Goal: Transaction & Acquisition: Book appointment/travel/reservation

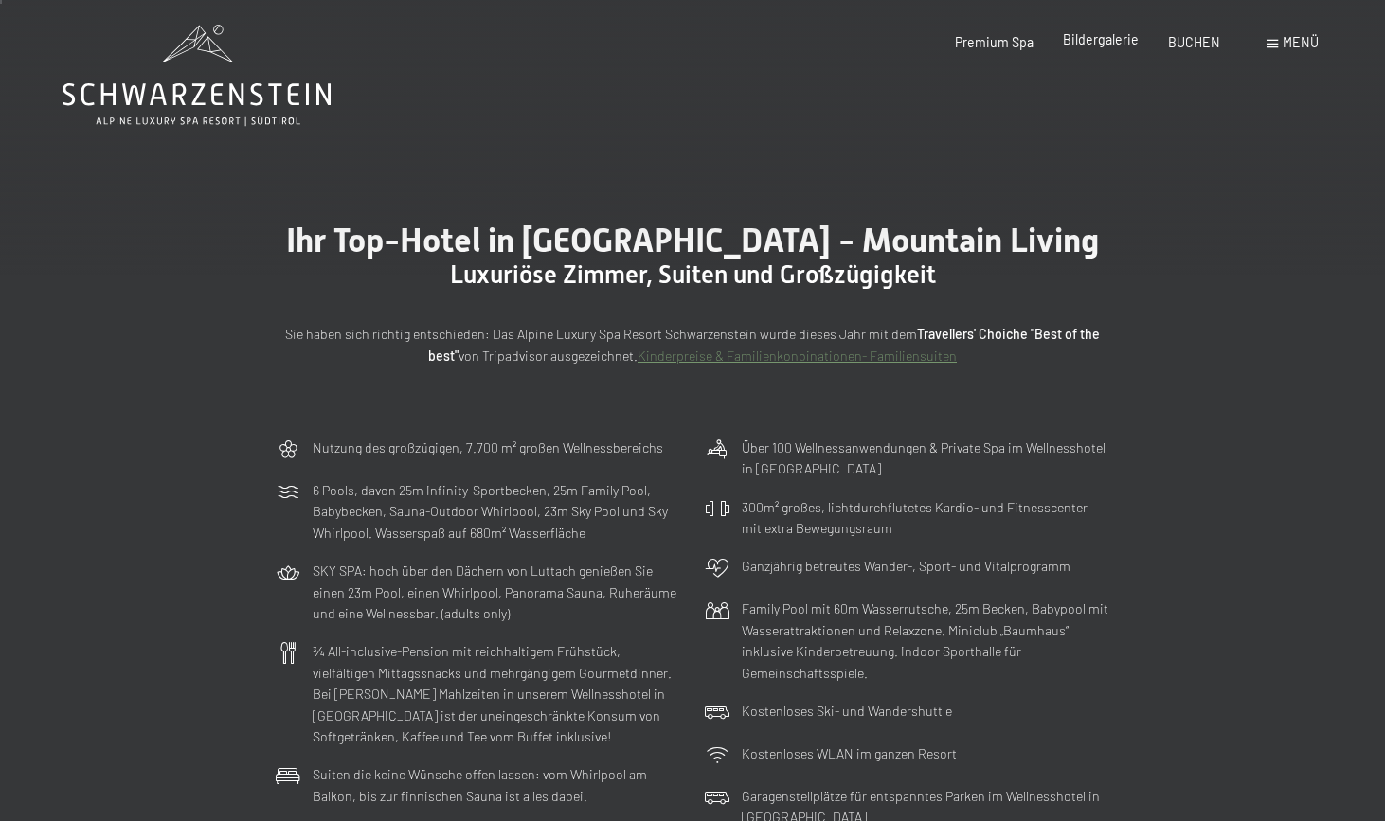
click at [1087, 43] on span "Bildergalerie" at bounding box center [1101, 39] width 76 height 16
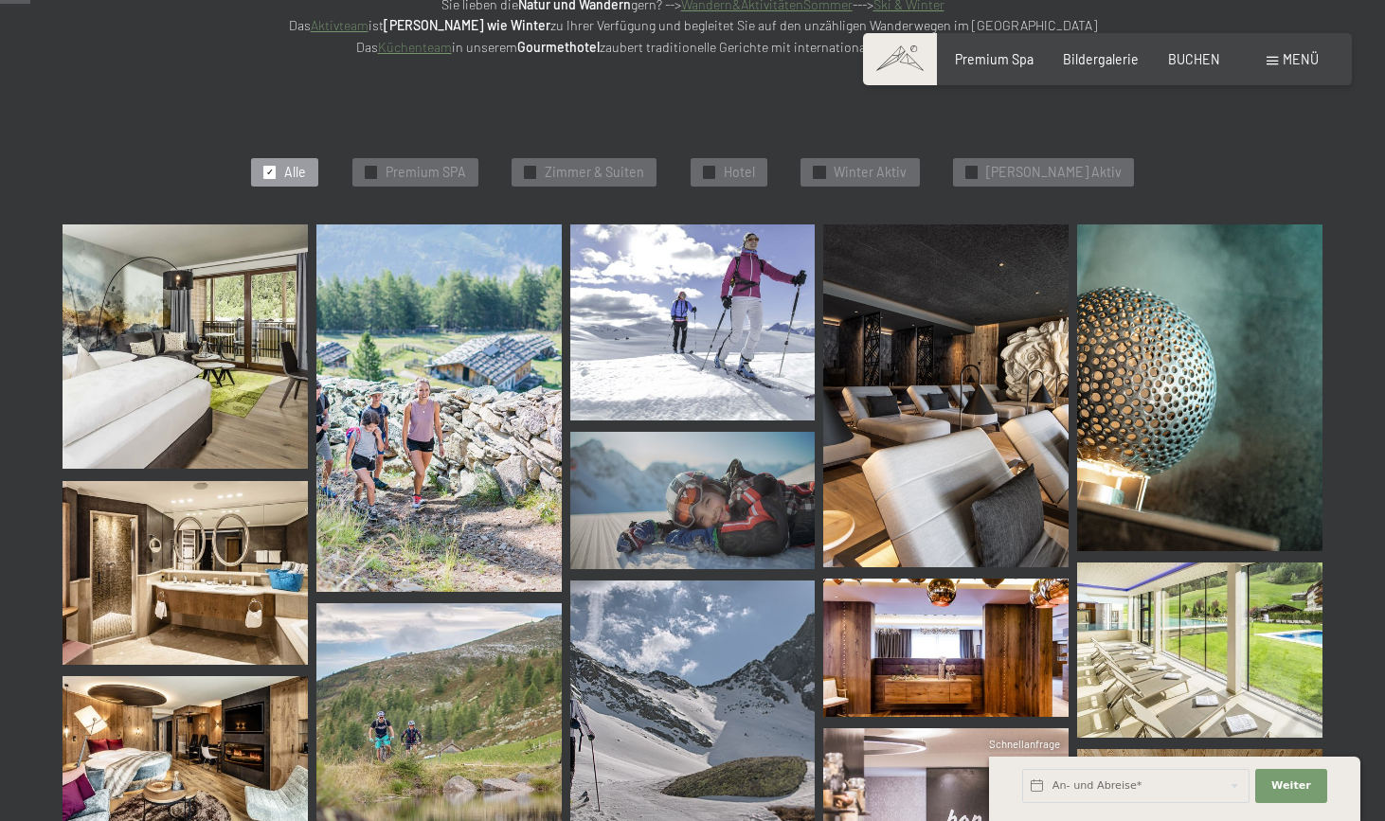
scroll to position [423, 0]
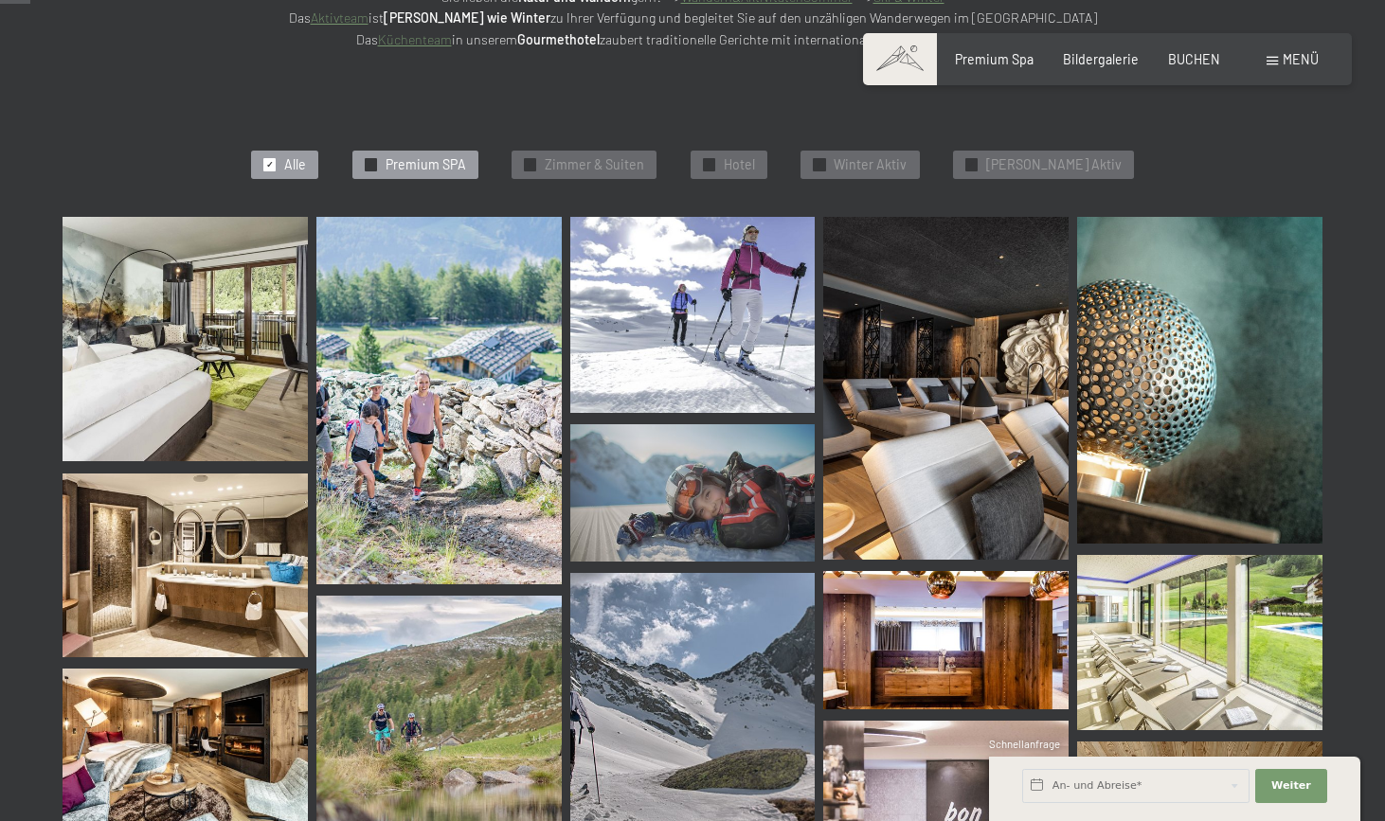
click at [374, 159] on span "✓" at bounding box center [371, 164] width 8 height 11
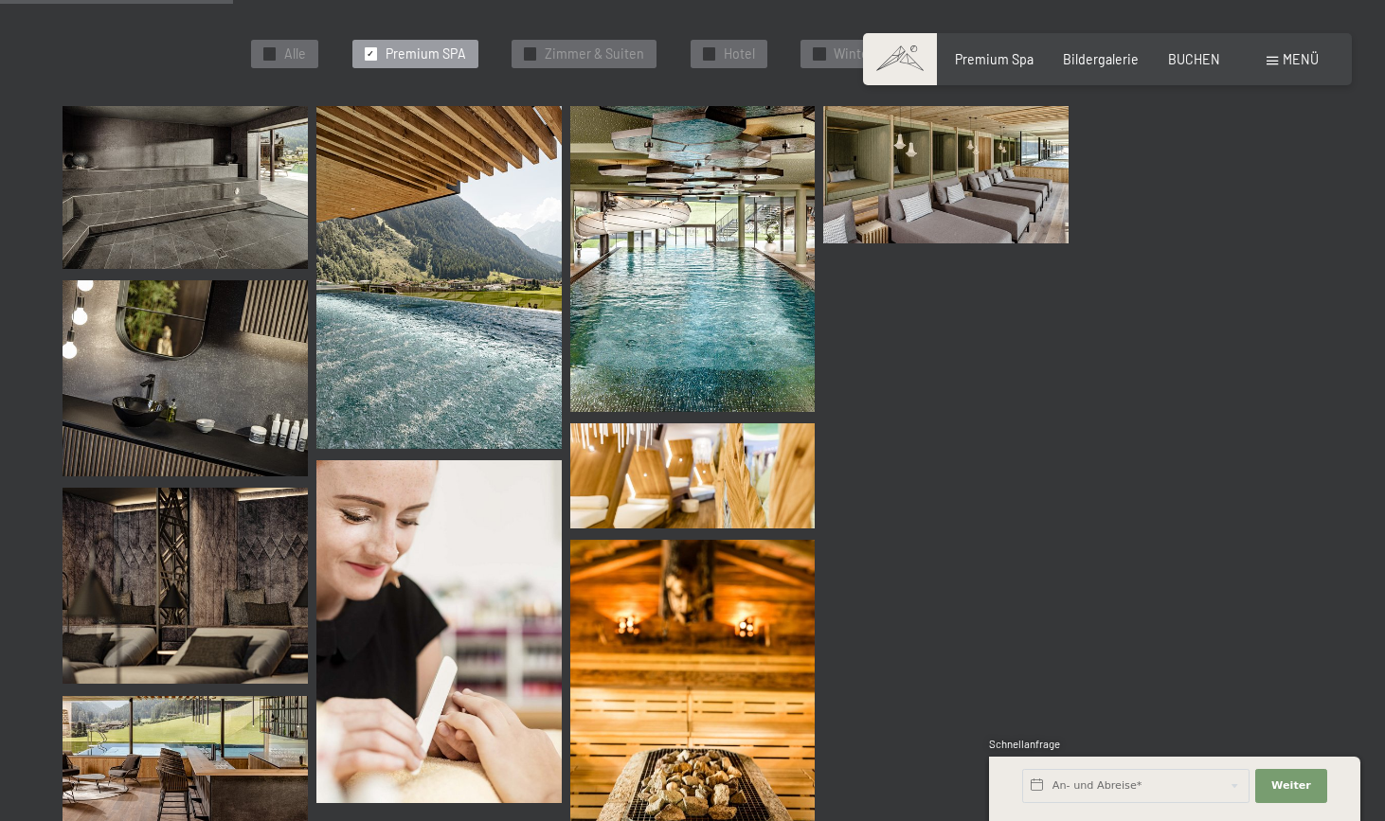
scroll to position [530, 0]
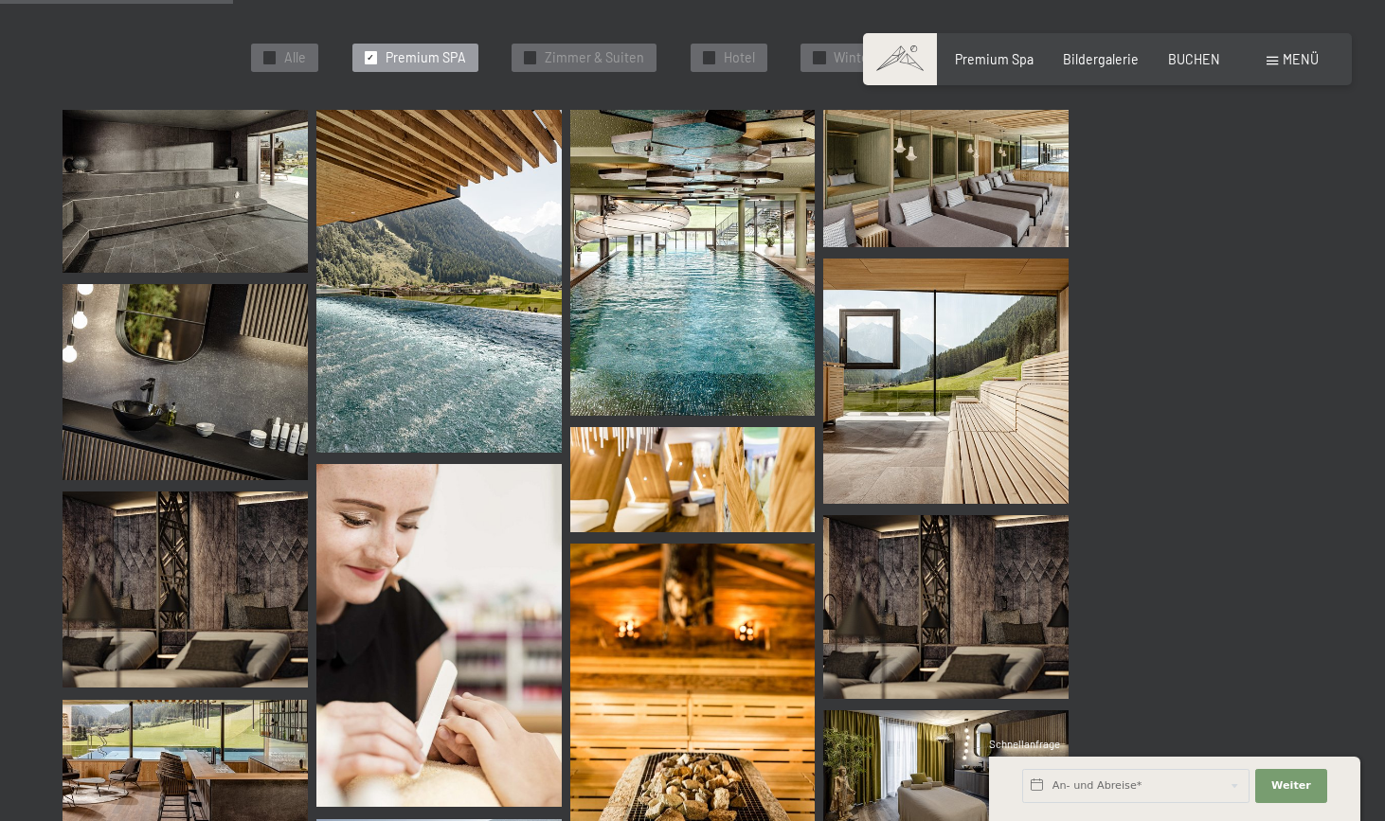
click at [207, 194] on img at bounding box center [185, 192] width 245 height 164
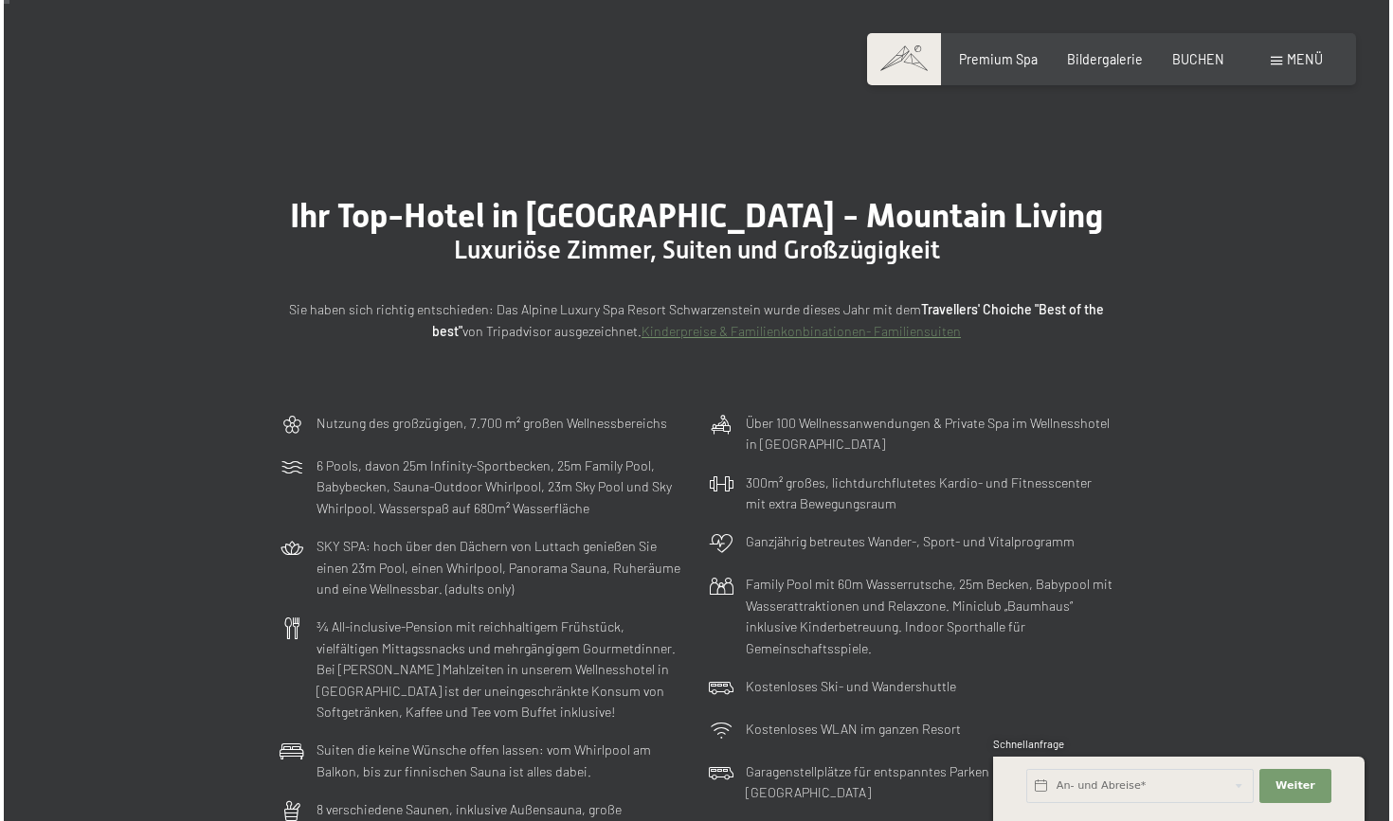
scroll to position [36, 0]
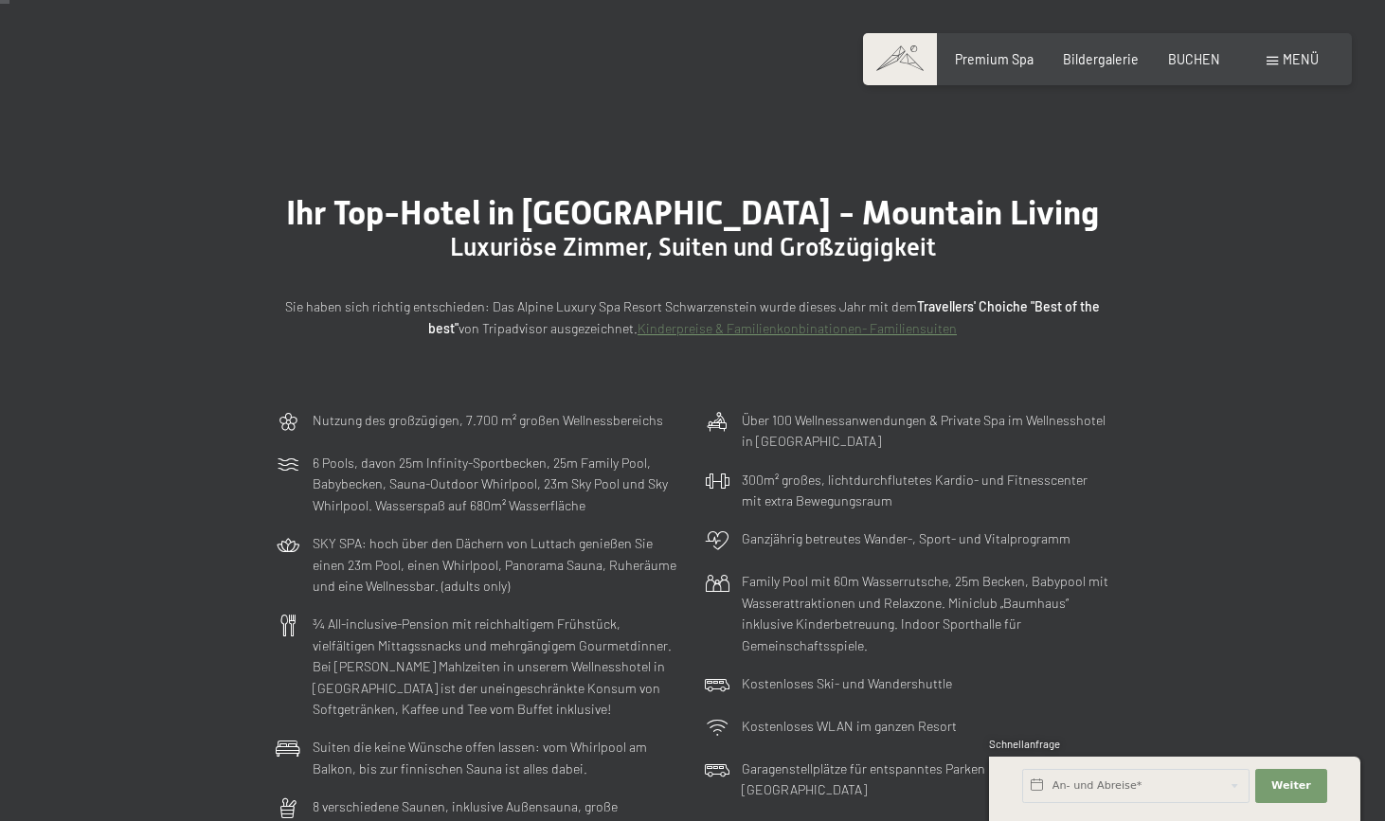
click at [1286, 56] on span "Menü" at bounding box center [1301, 59] width 36 height 16
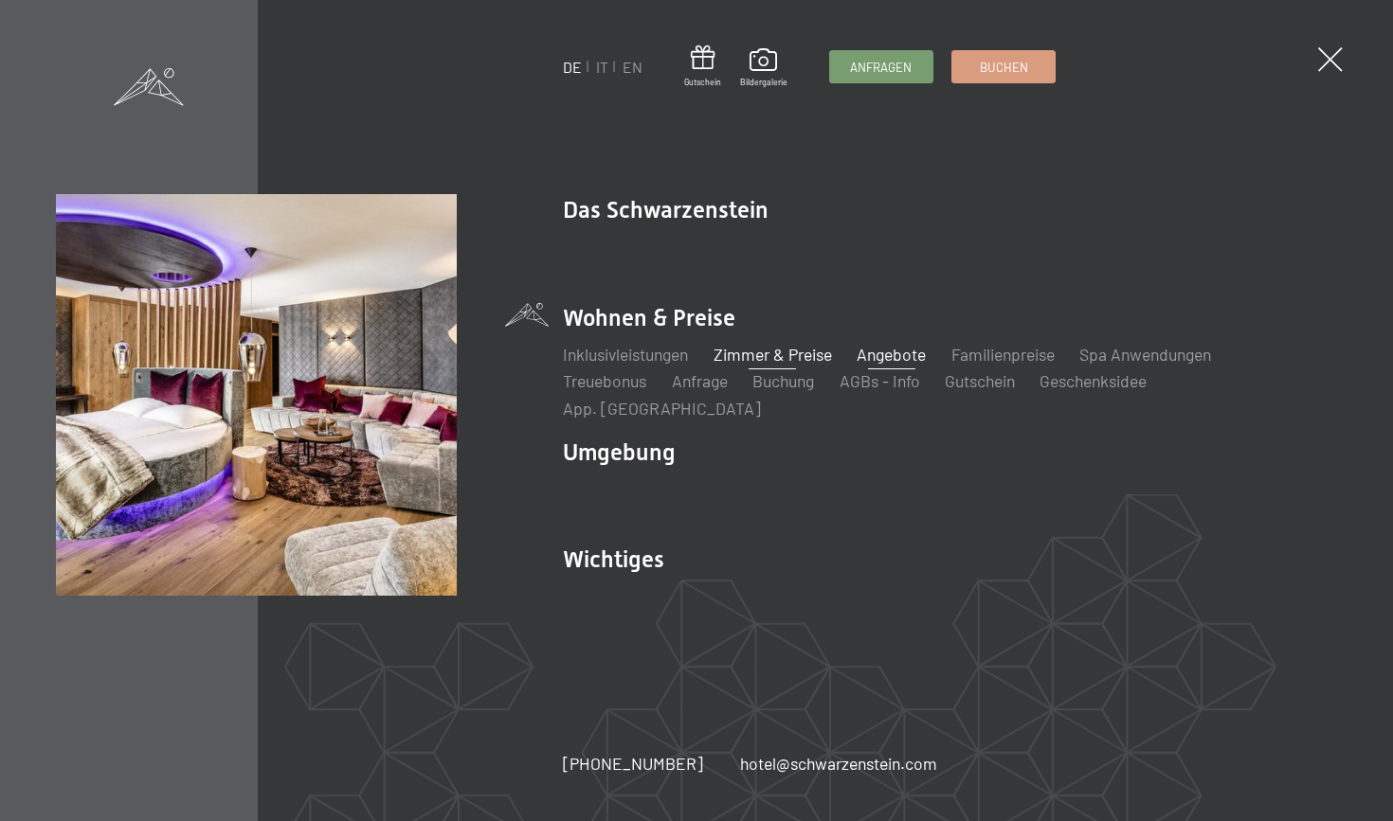
click at [917, 364] on link "Angebote" at bounding box center [890, 354] width 69 height 21
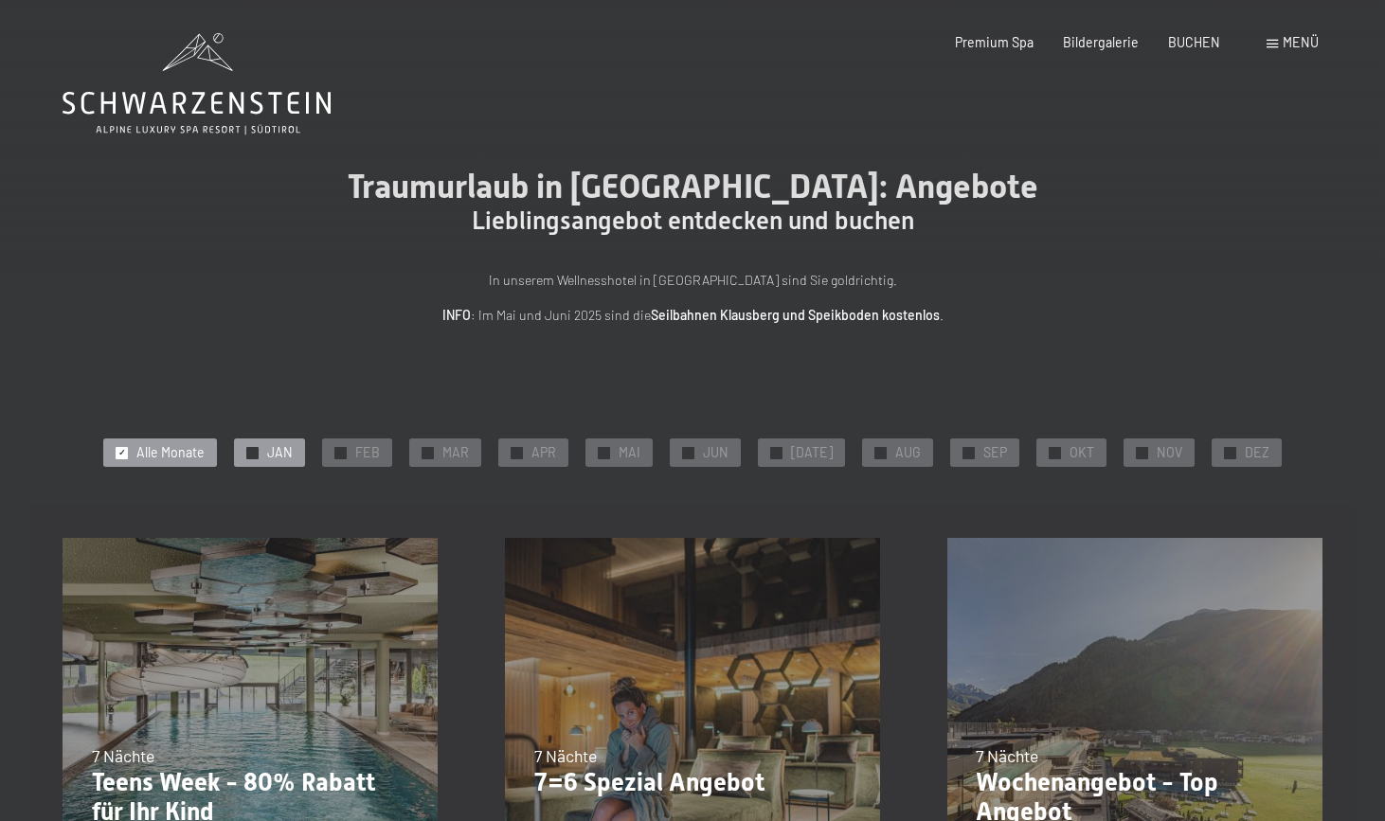
click at [279, 454] on span "JAN" at bounding box center [280, 452] width 26 height 19
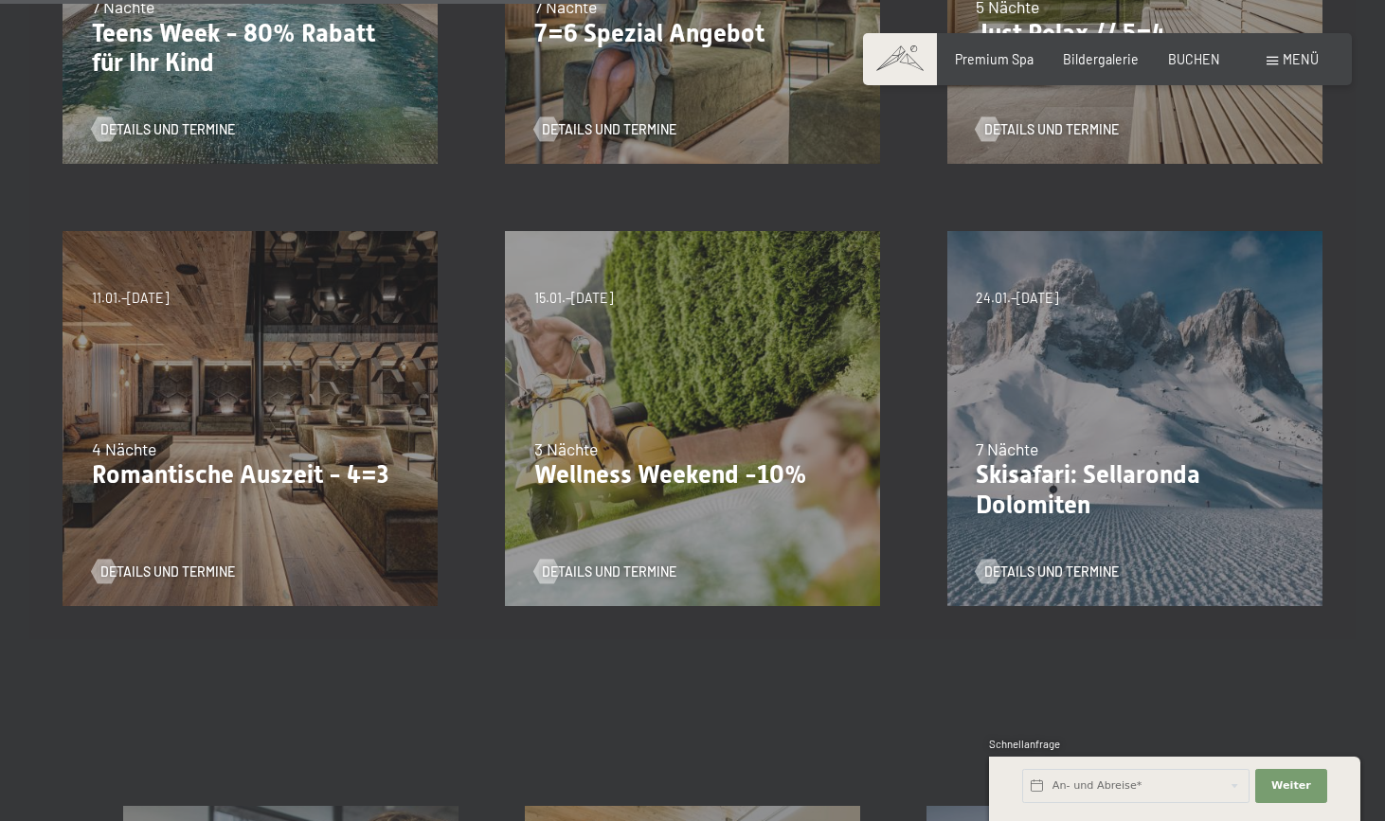
scroll to position [790, 0]
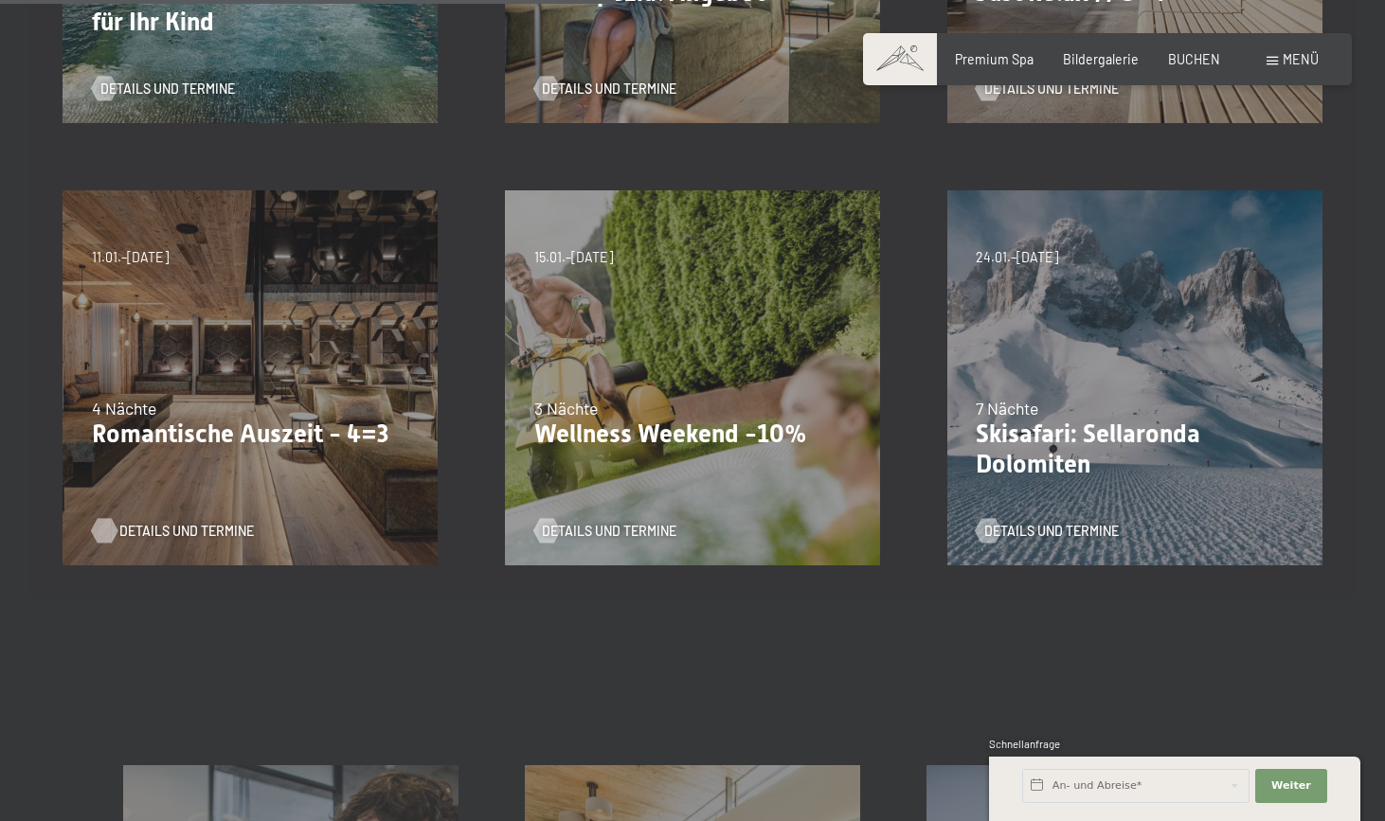
click at [155, 529] on span "Details und Termine" at bounding box center [186, 531] width 135 height 19
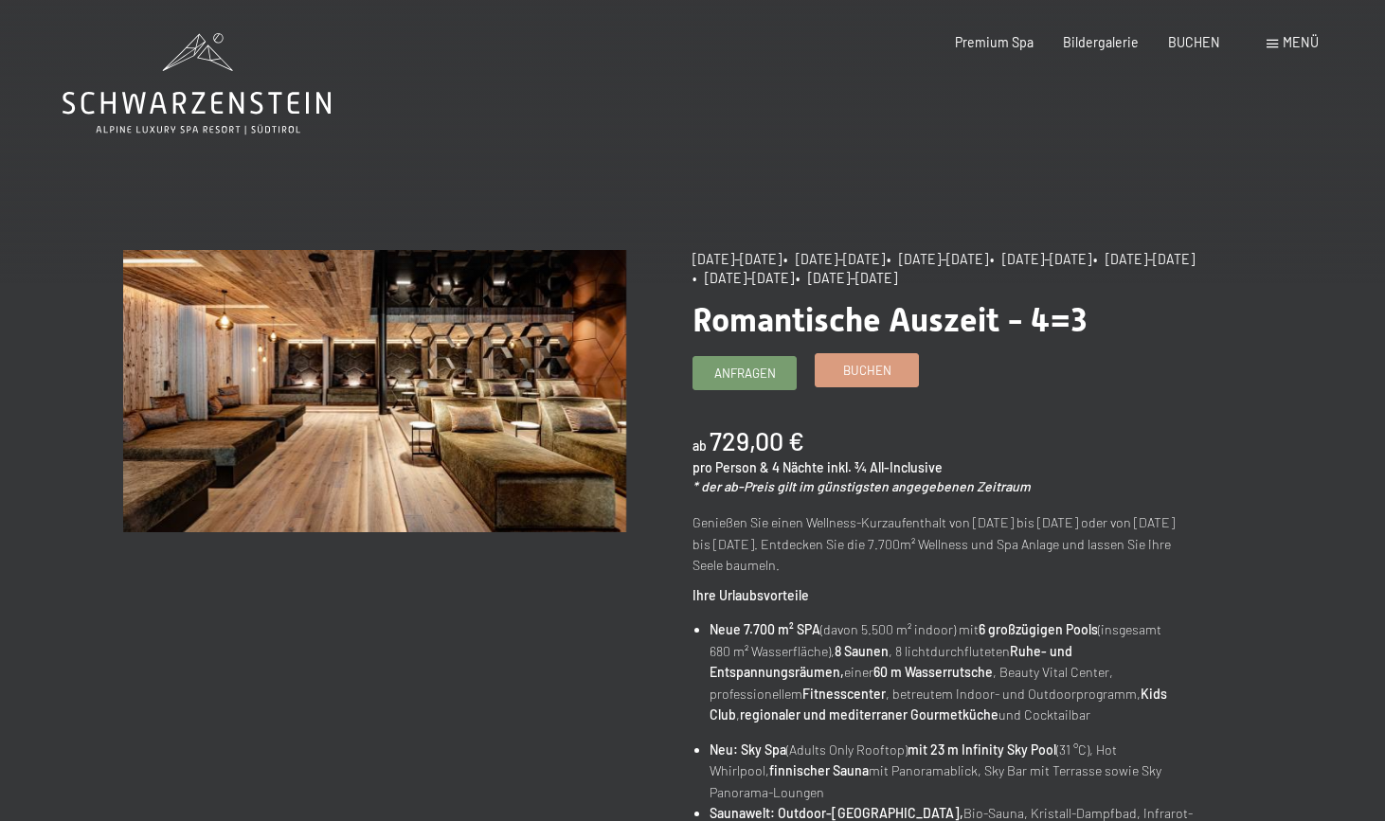
click at [859, 370] on span "Buchen" at bounding box center [867, 370] width 48 height 17
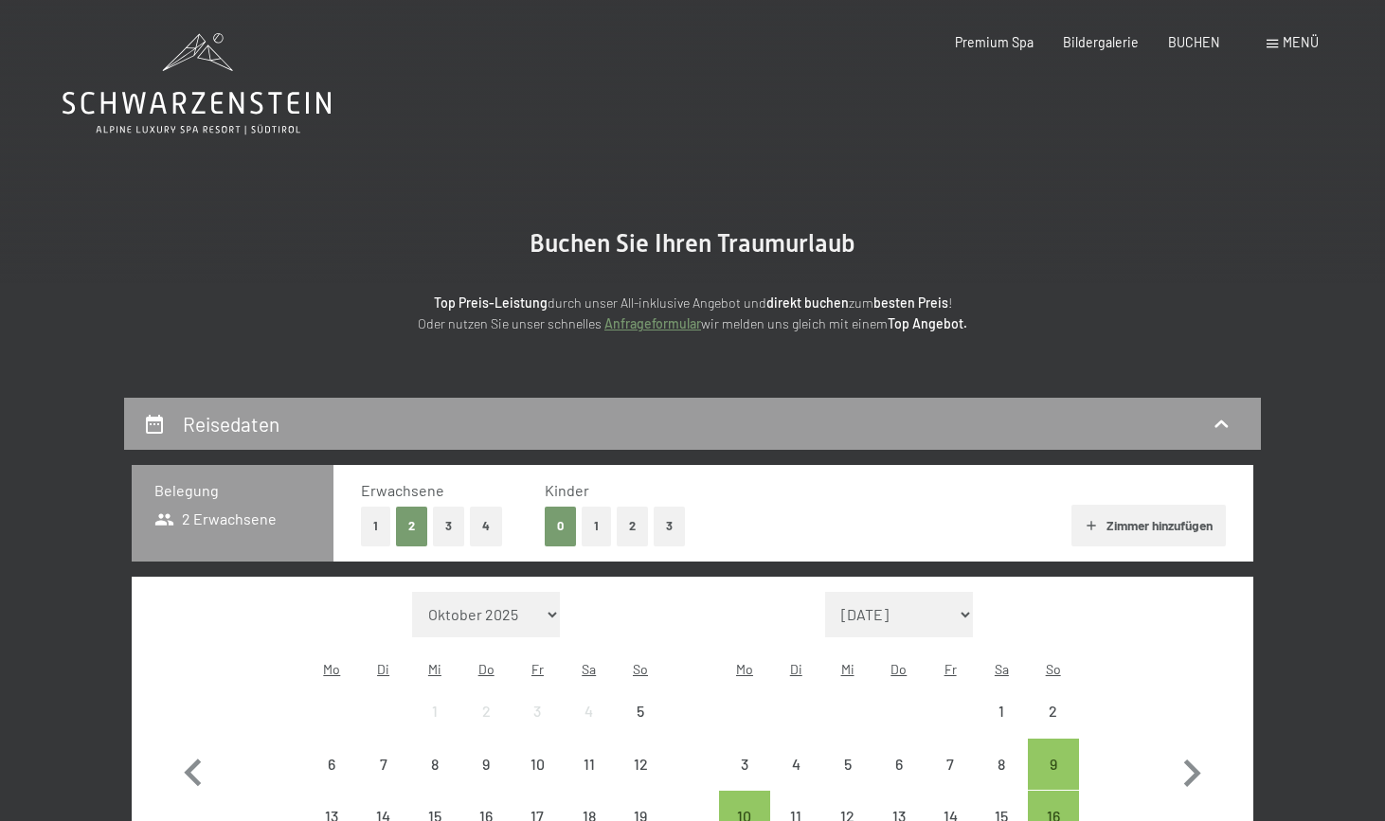
select select "2025-11-01"
select select "2025-12-01"
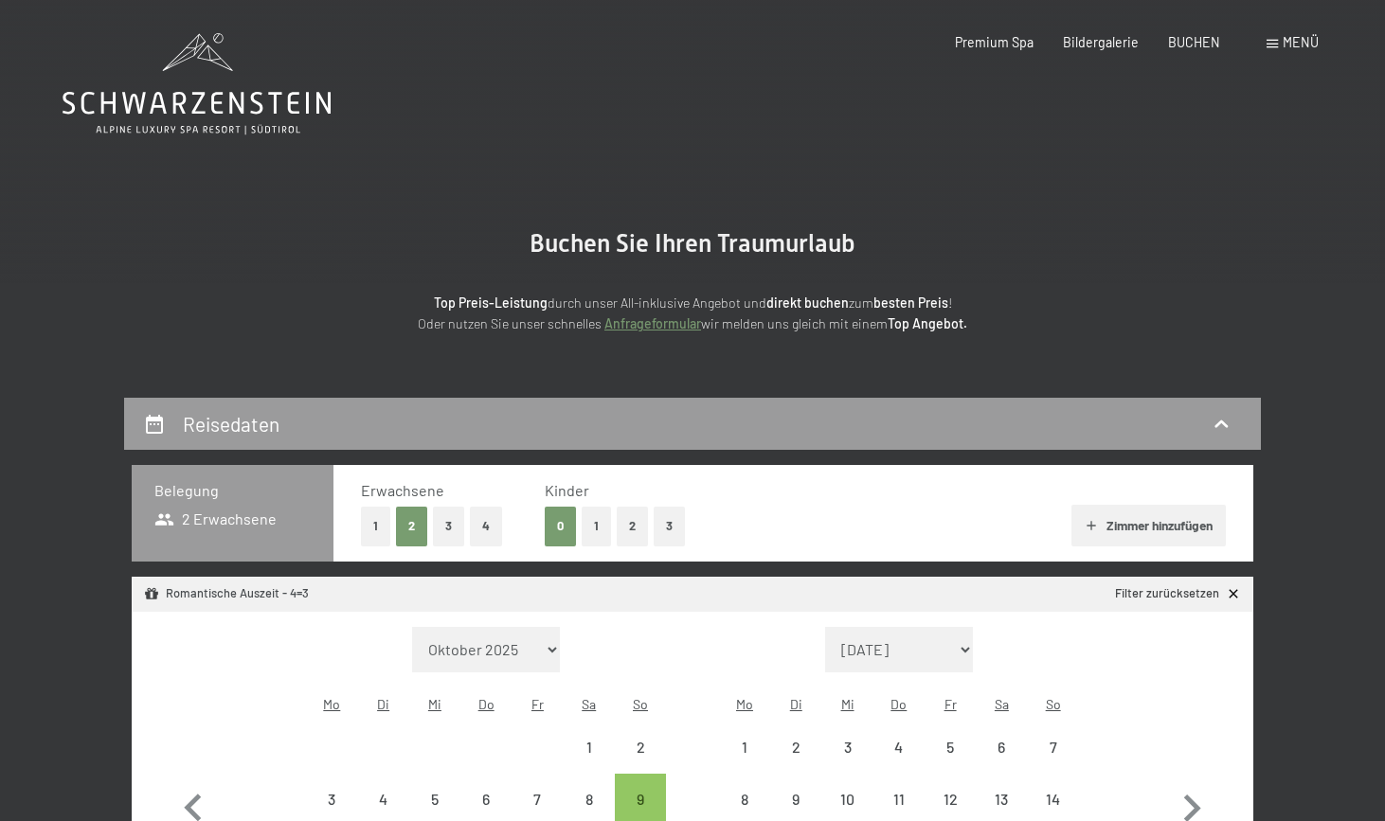
select select "2025-11-01"
select select "2025-12-01"
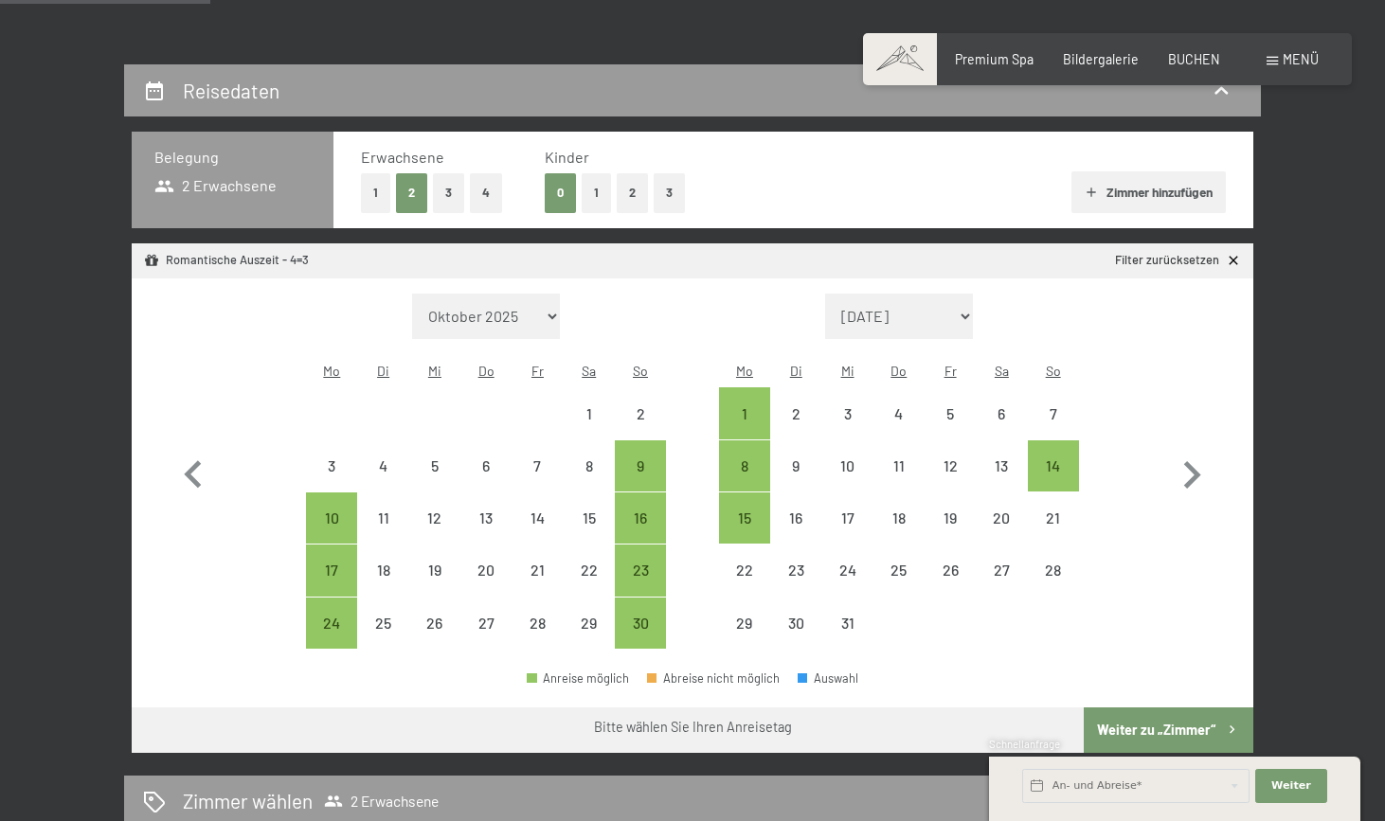
scroll to position [365, 0]
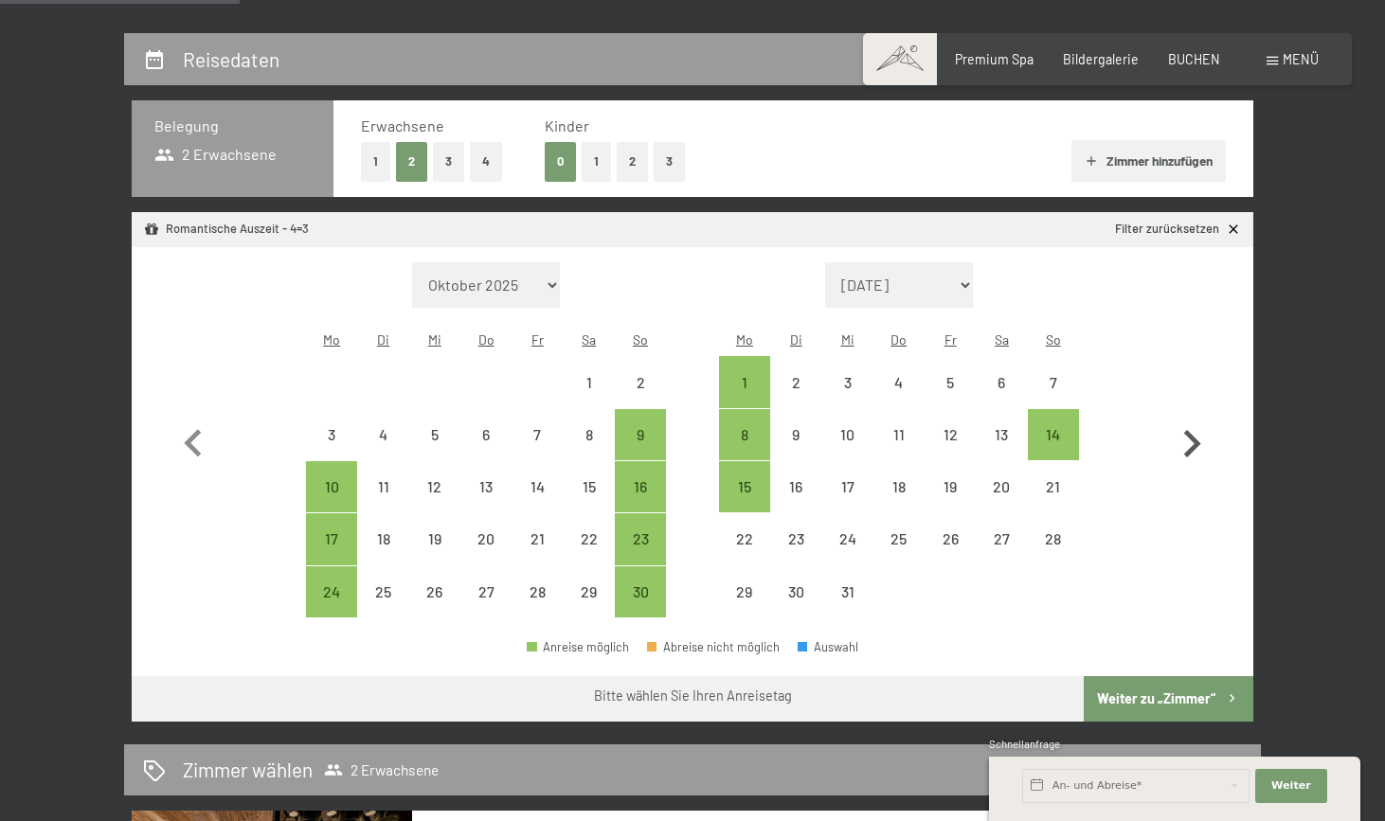
click at [1199, 421] on icon "button" at bounding box center [1191, 444] width 55 height 55
select select "2025-12-01"
select select "2026-01-01"
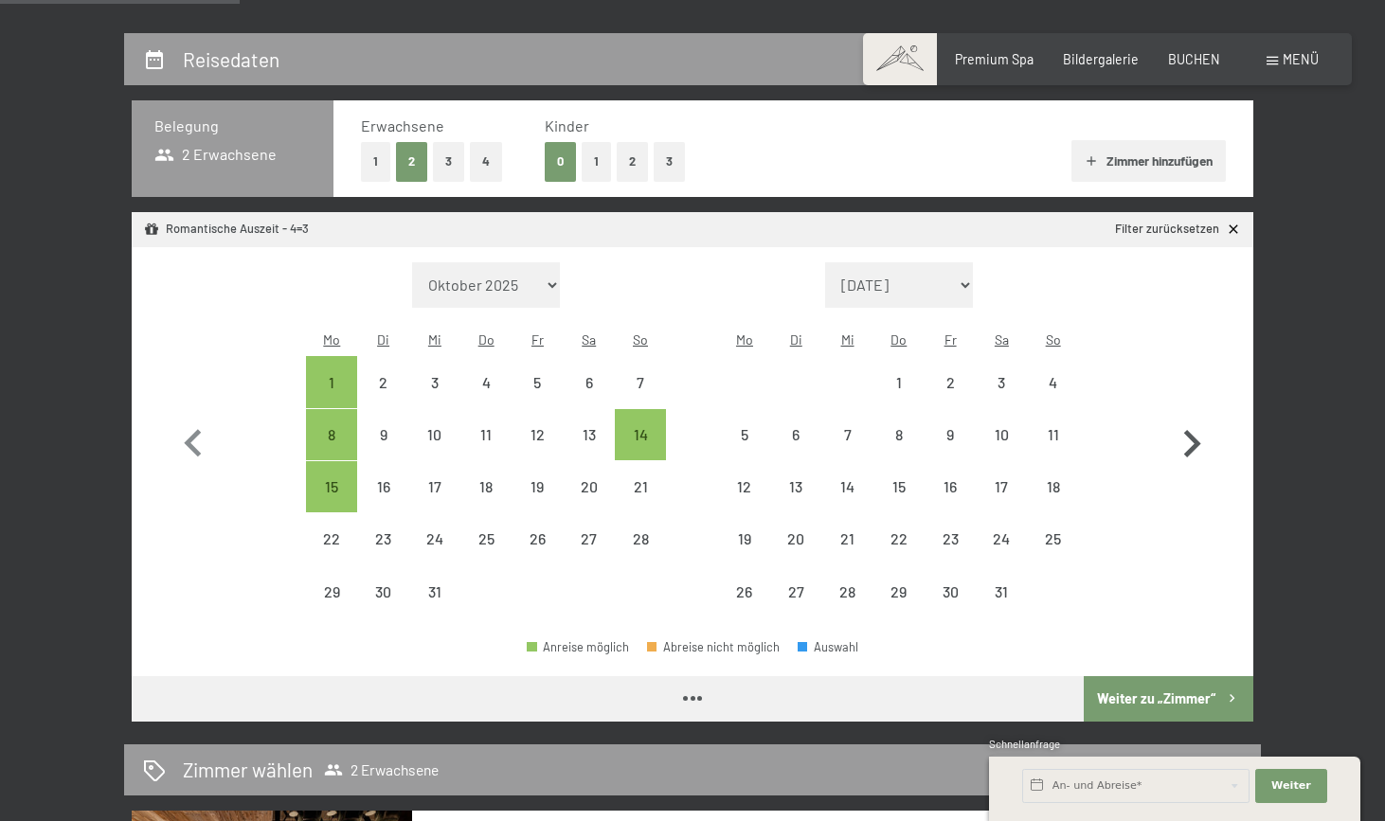
select select "2025-12-01"
select select "2026-01-01"
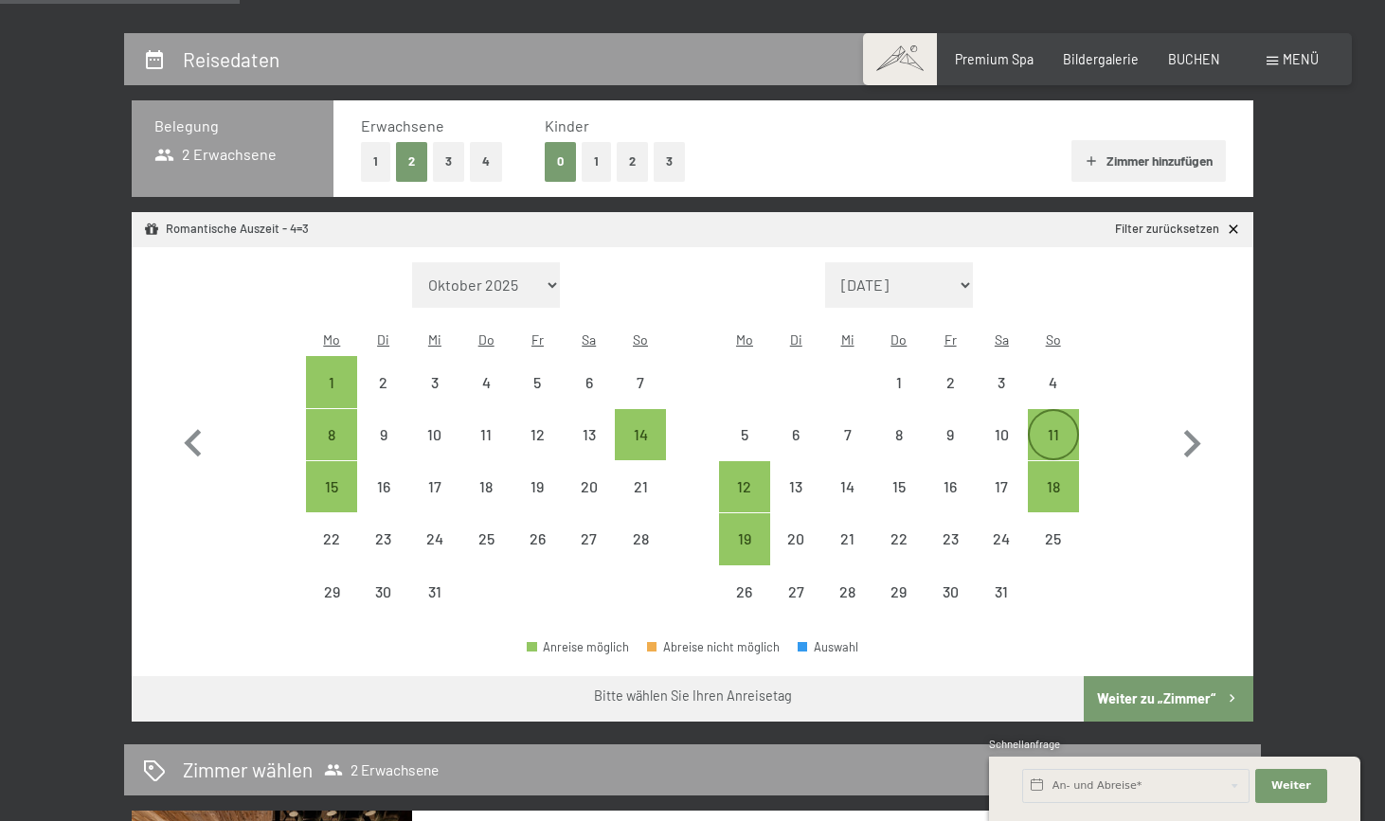
click at [1066, 427] on div "11" at bounding box center [1053, 450] width 47 height 47
select select "2025-12-01"
select select "2026-01-01"
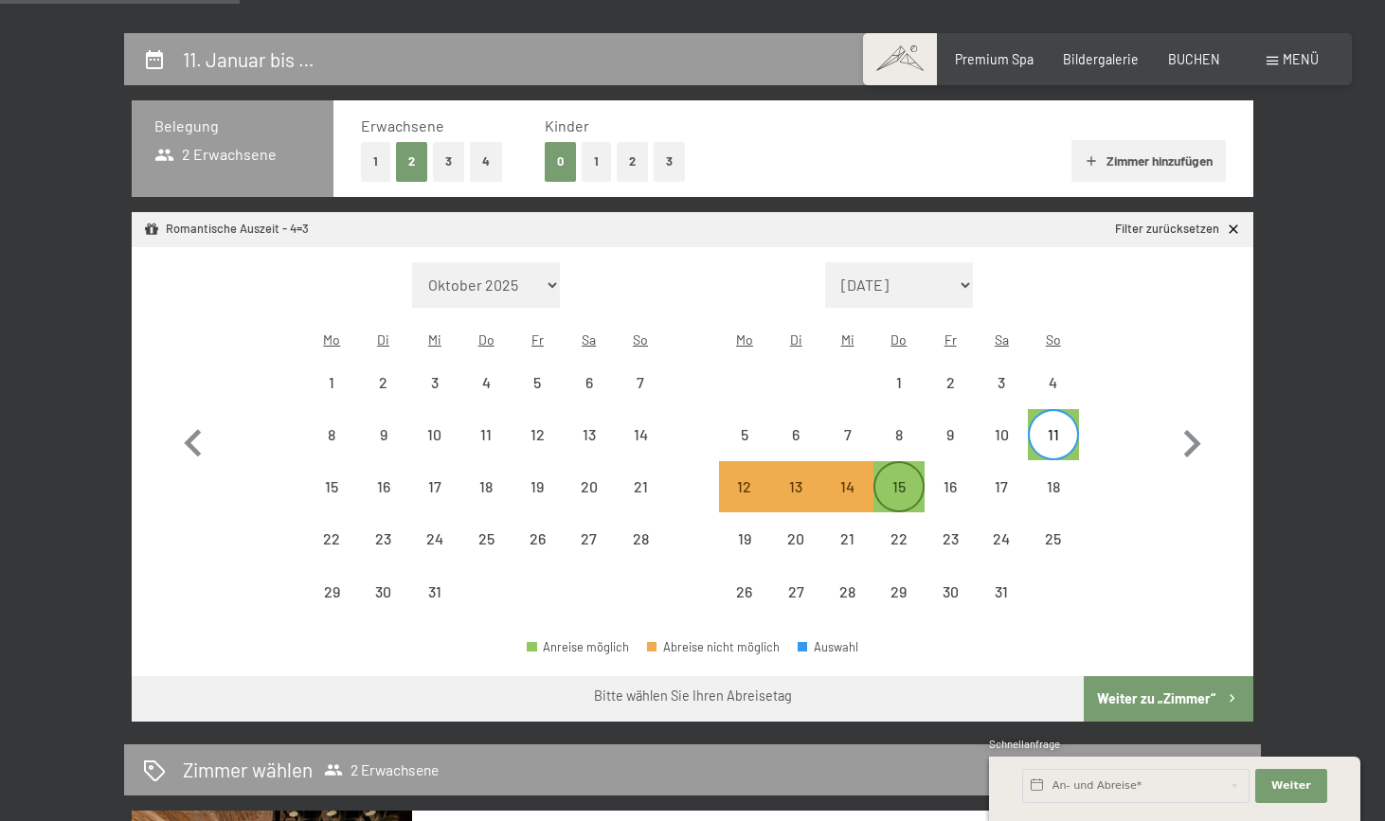
click at [896, 479] on div "15" at bounding box center [898, 502] width 47 height 47
select select "2025-12-01"
select select "2026-01-01"
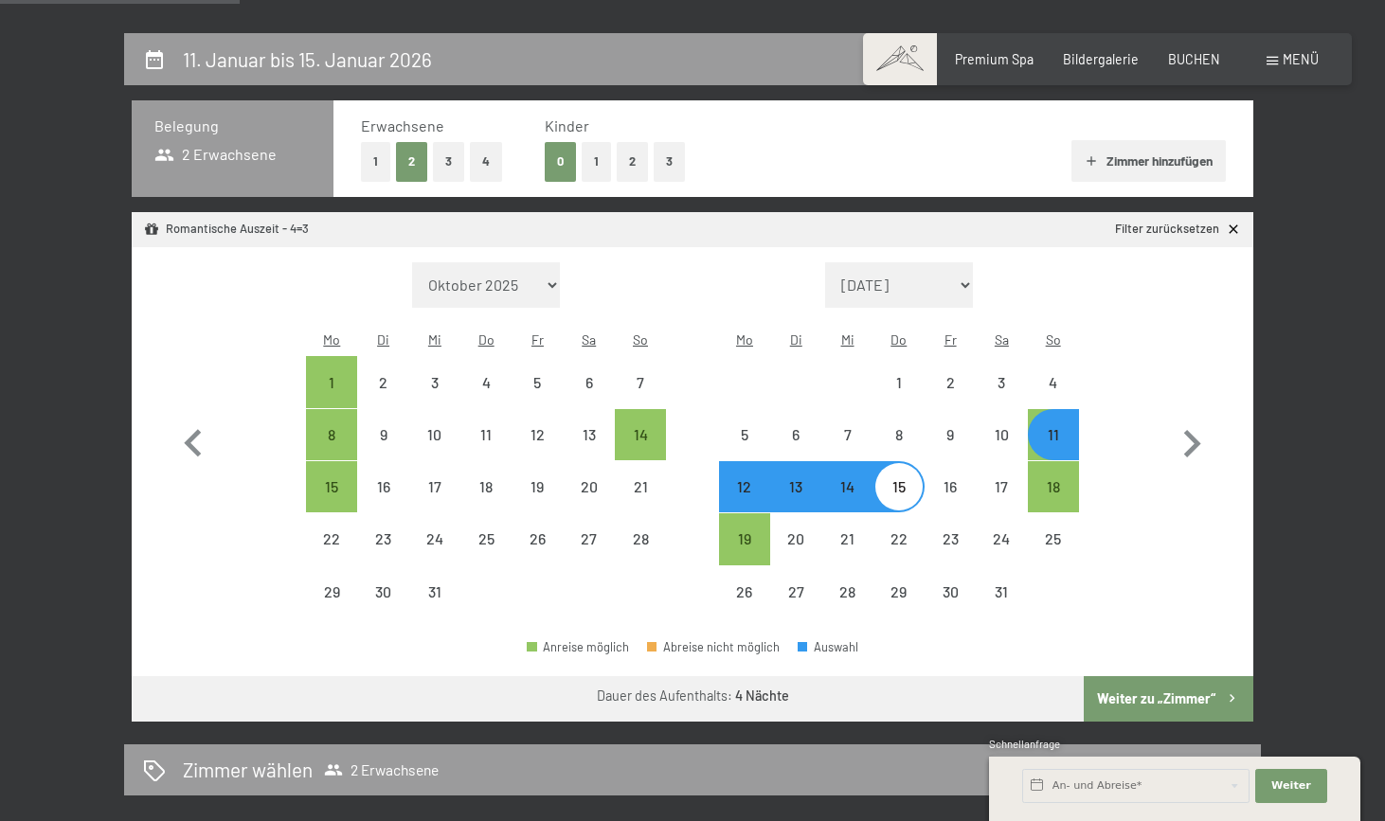
select select "2025-11-01"
select select "2025-12-01"
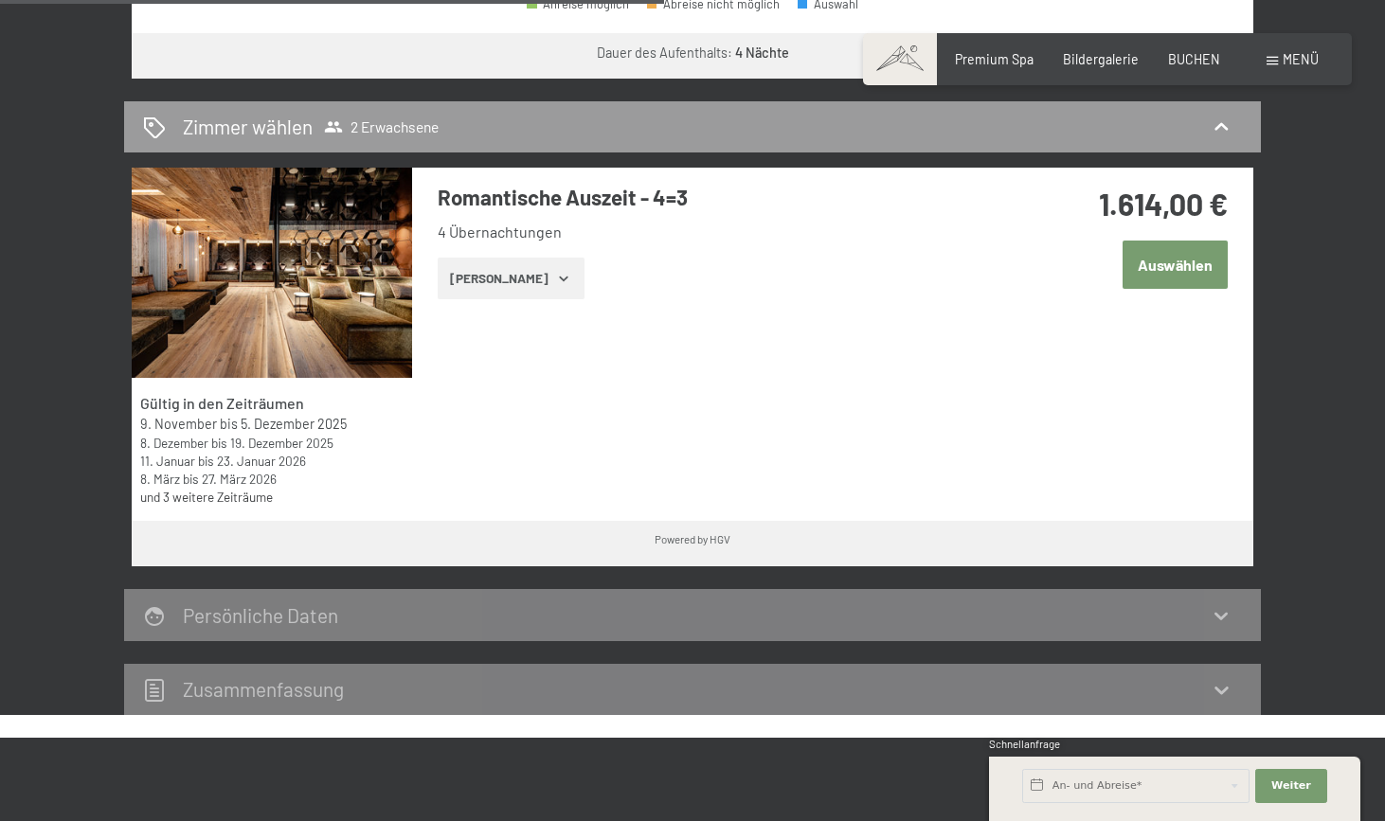
scroll to position [1011, 0]
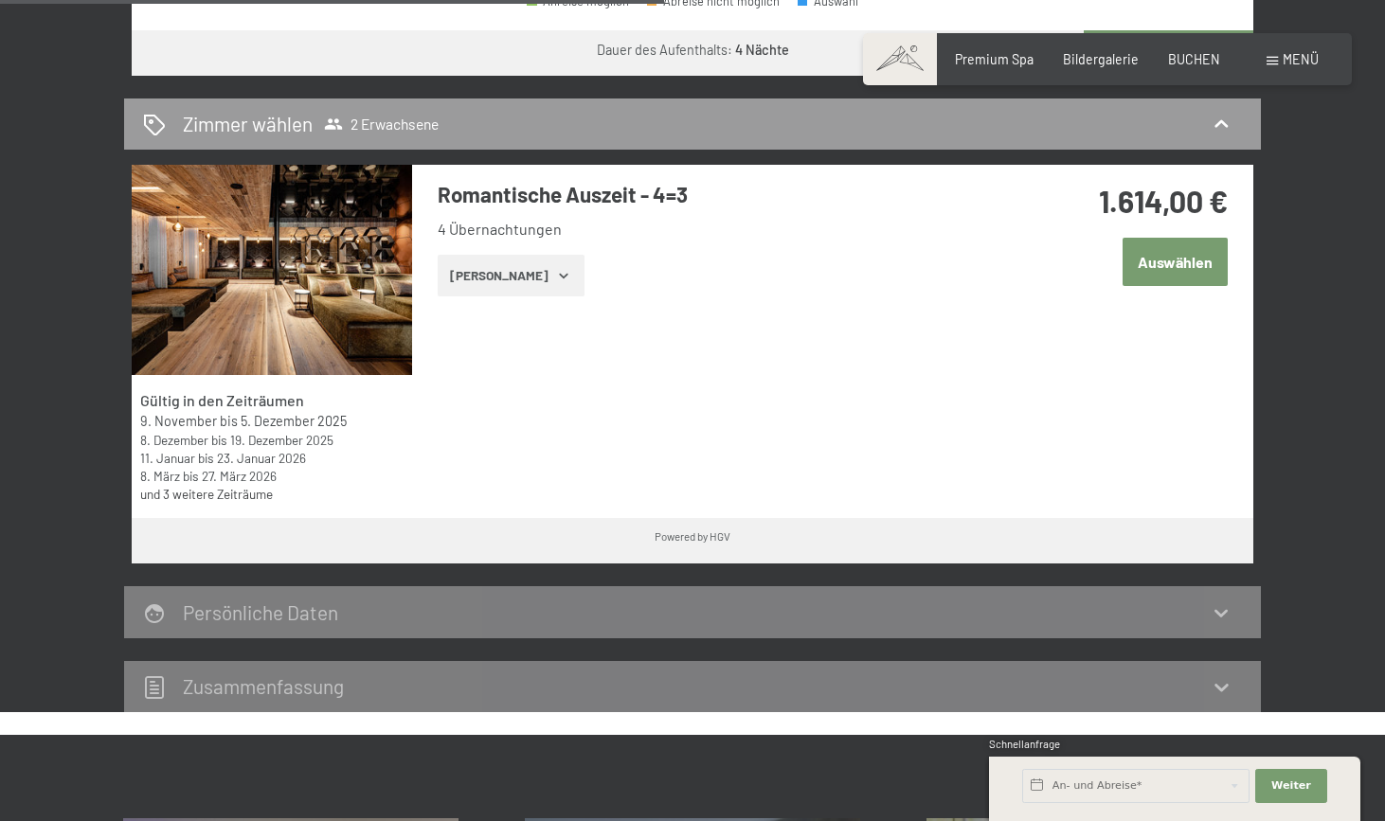
click at [517, 255] on button "Zeige Zimmer" at bounding box center [511, 276] width 147 height 42
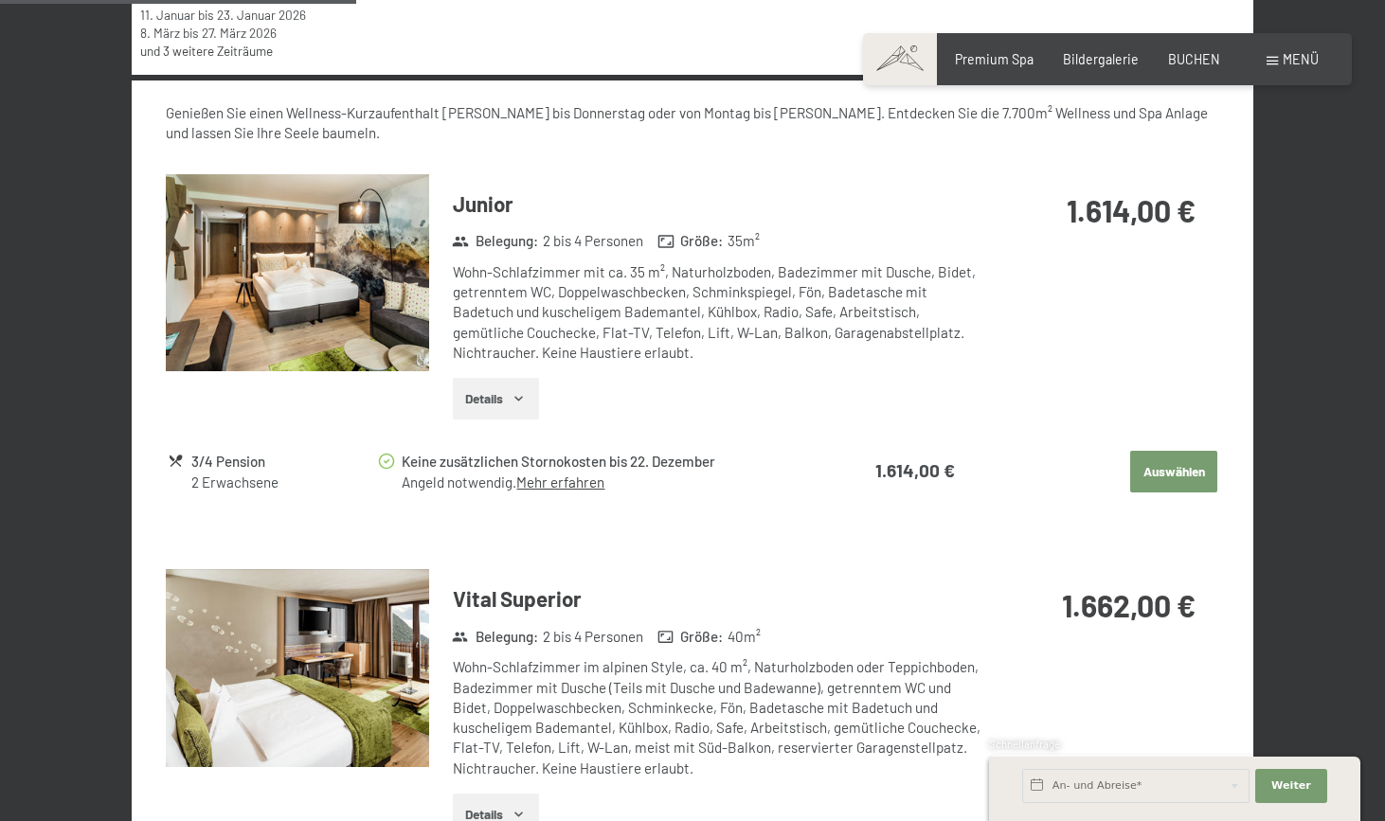
scroll to position [1458, 0]
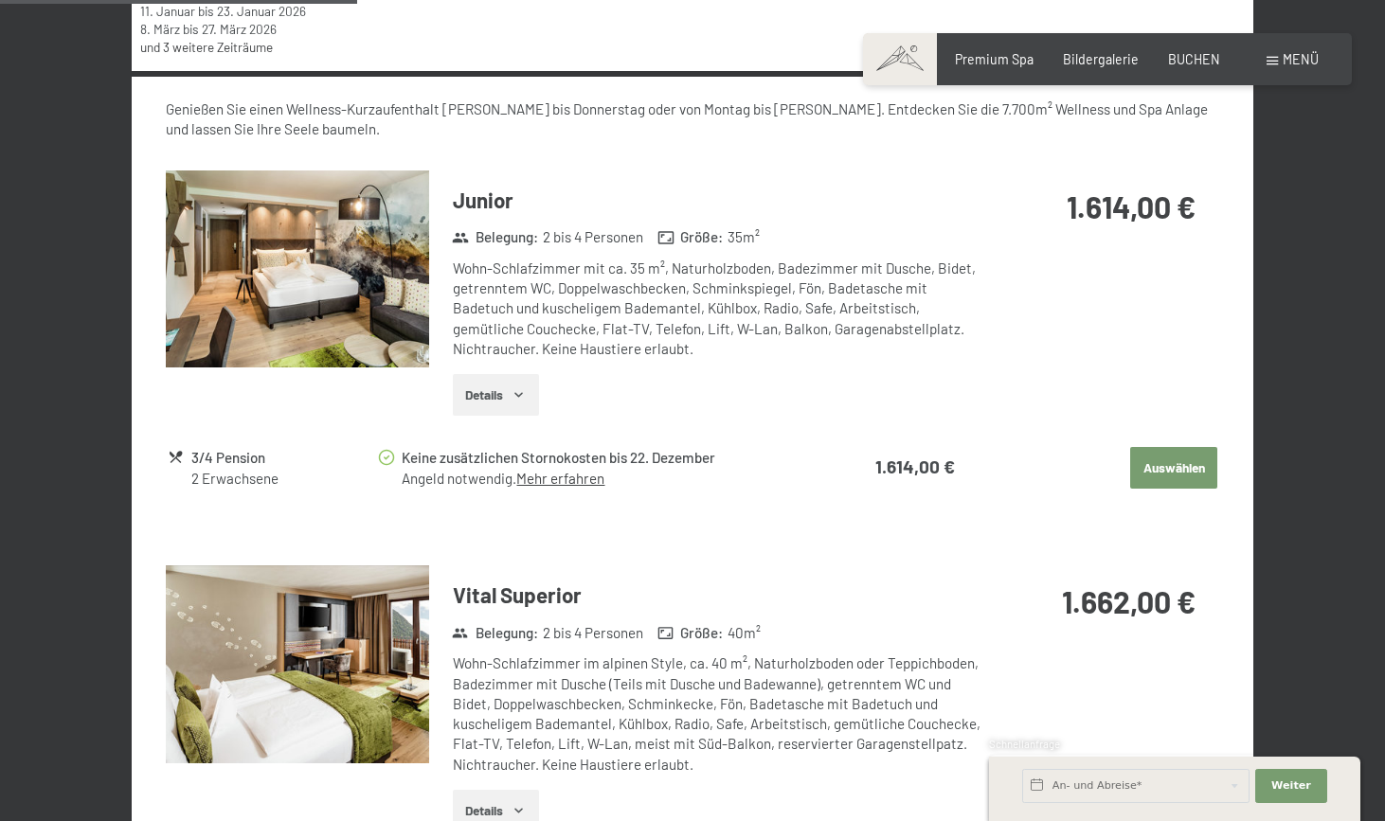
click at [300, 250] on img at bounding box center [297, 270] width 263 height 198
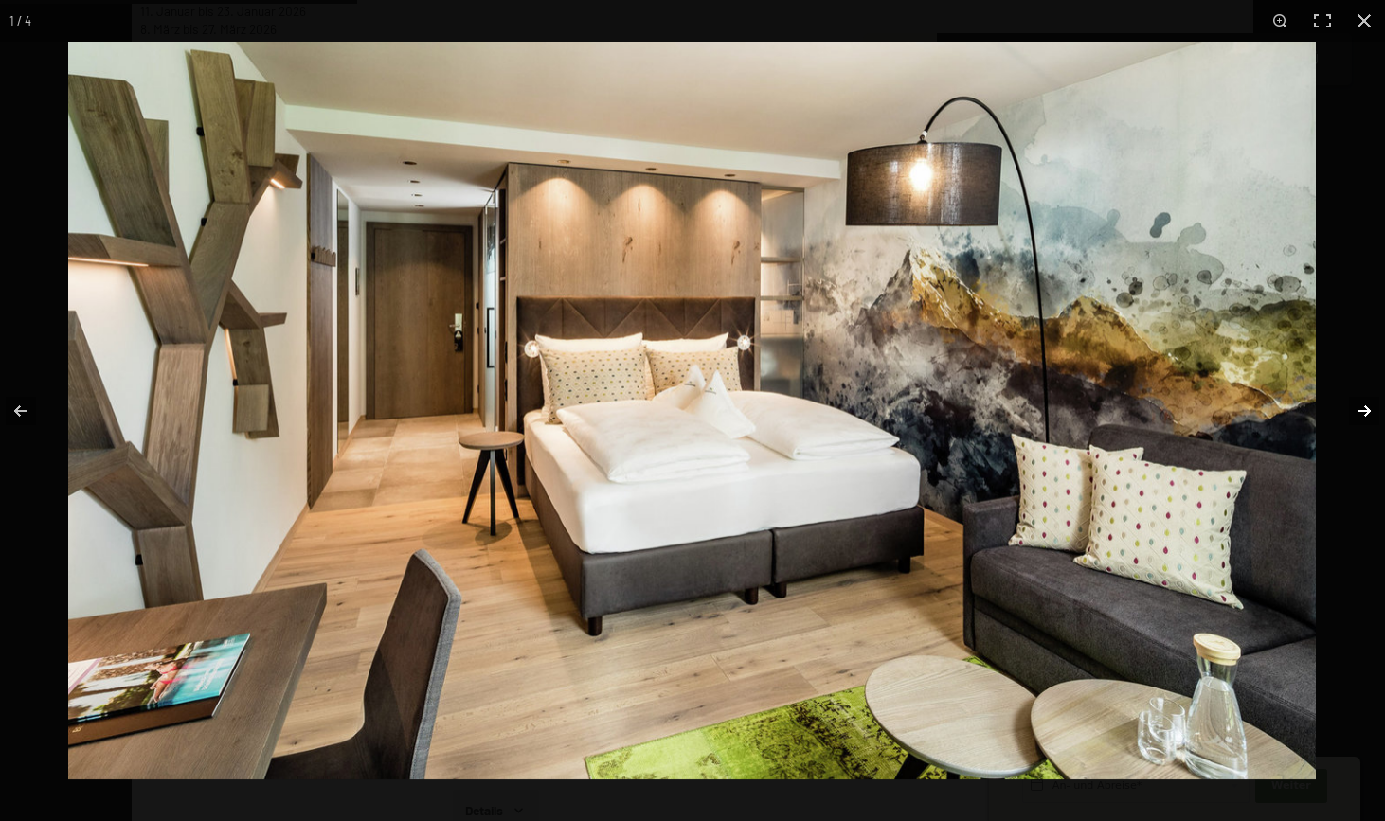
click at [1362, 411] on button "button" at bounding box center [1352, 411] width 66 height 95
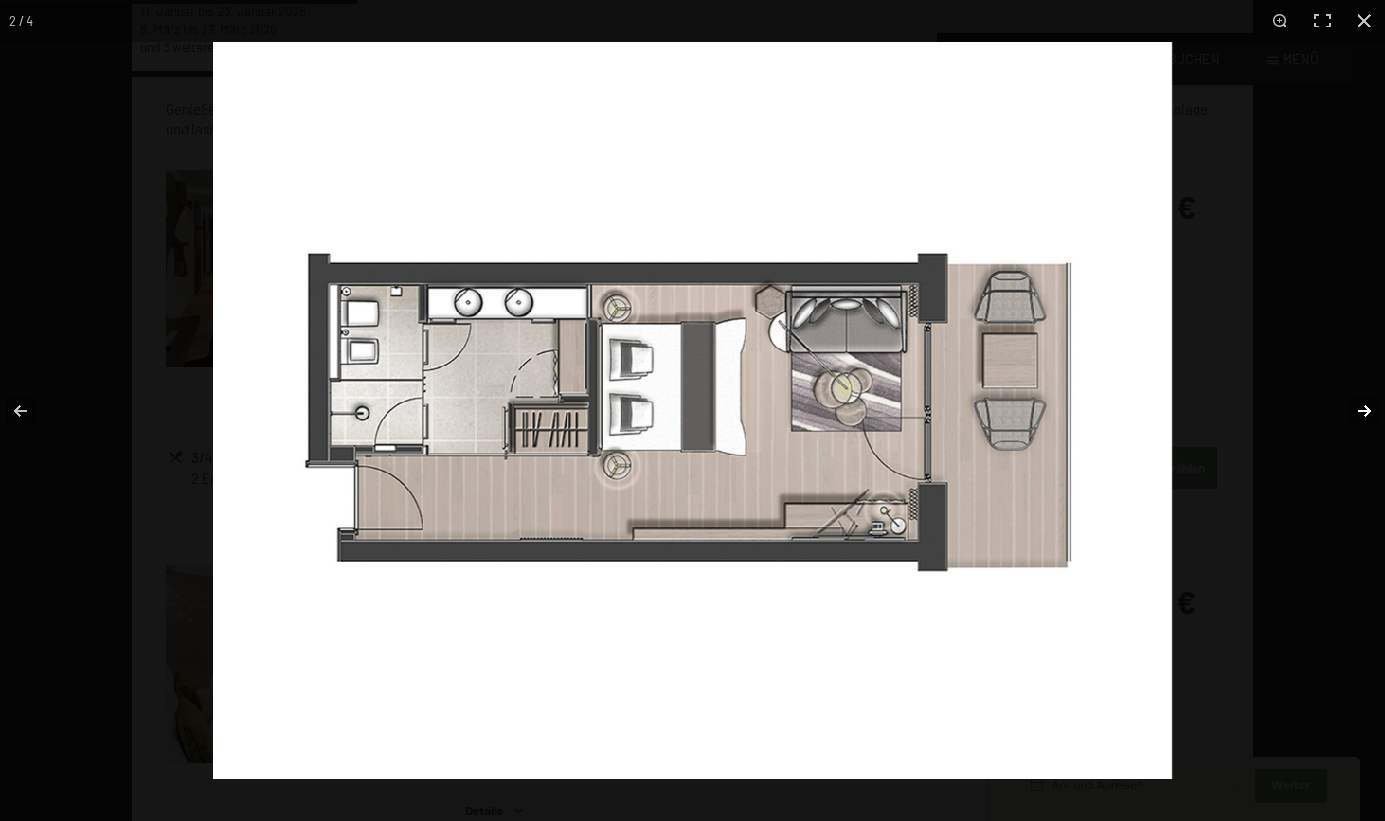
click at [1362, 411] on button "button" at bounding box center [1352, 411] width 66 height 95
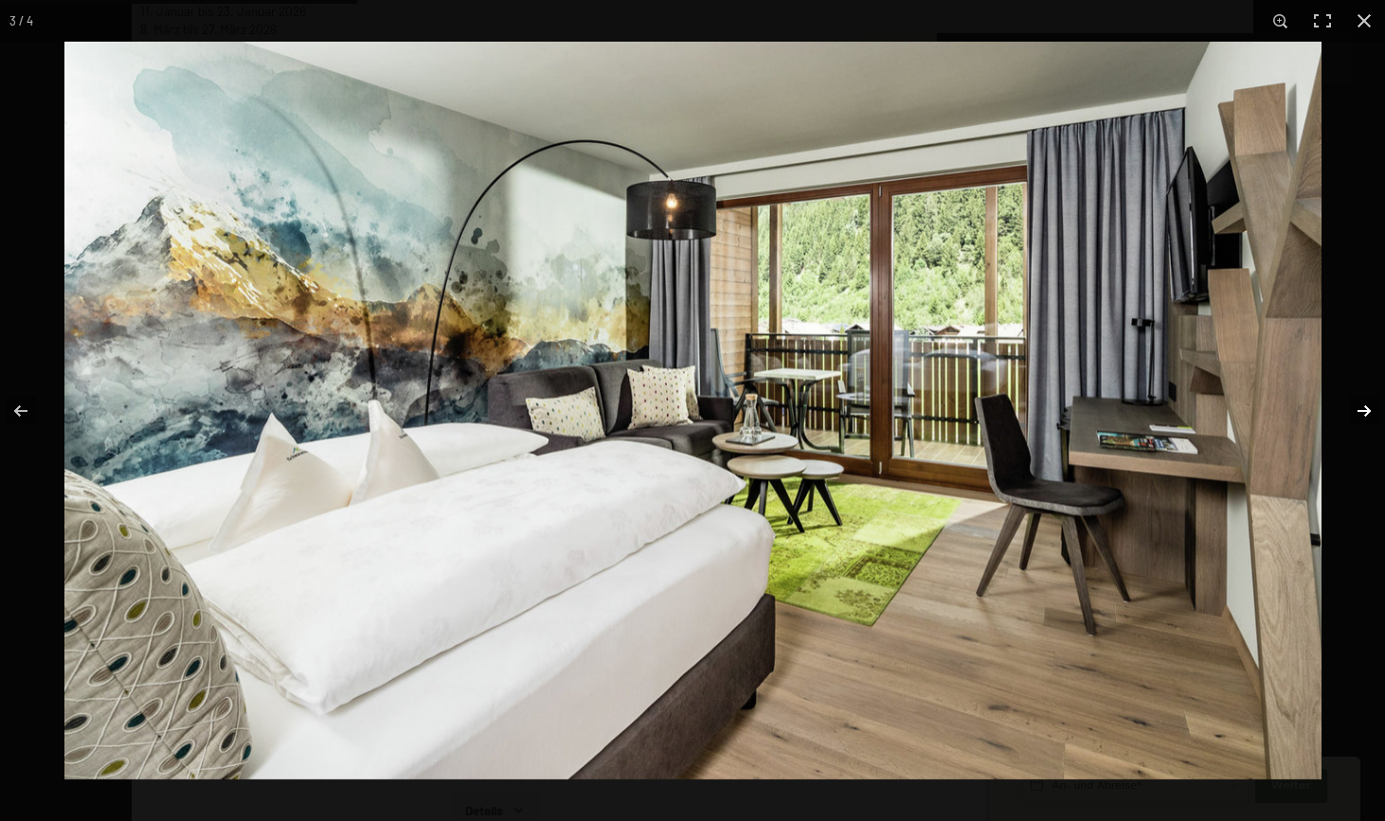
click at [1362, 411] on button "button" at bounding box center [1352, 411] width 66 height 95
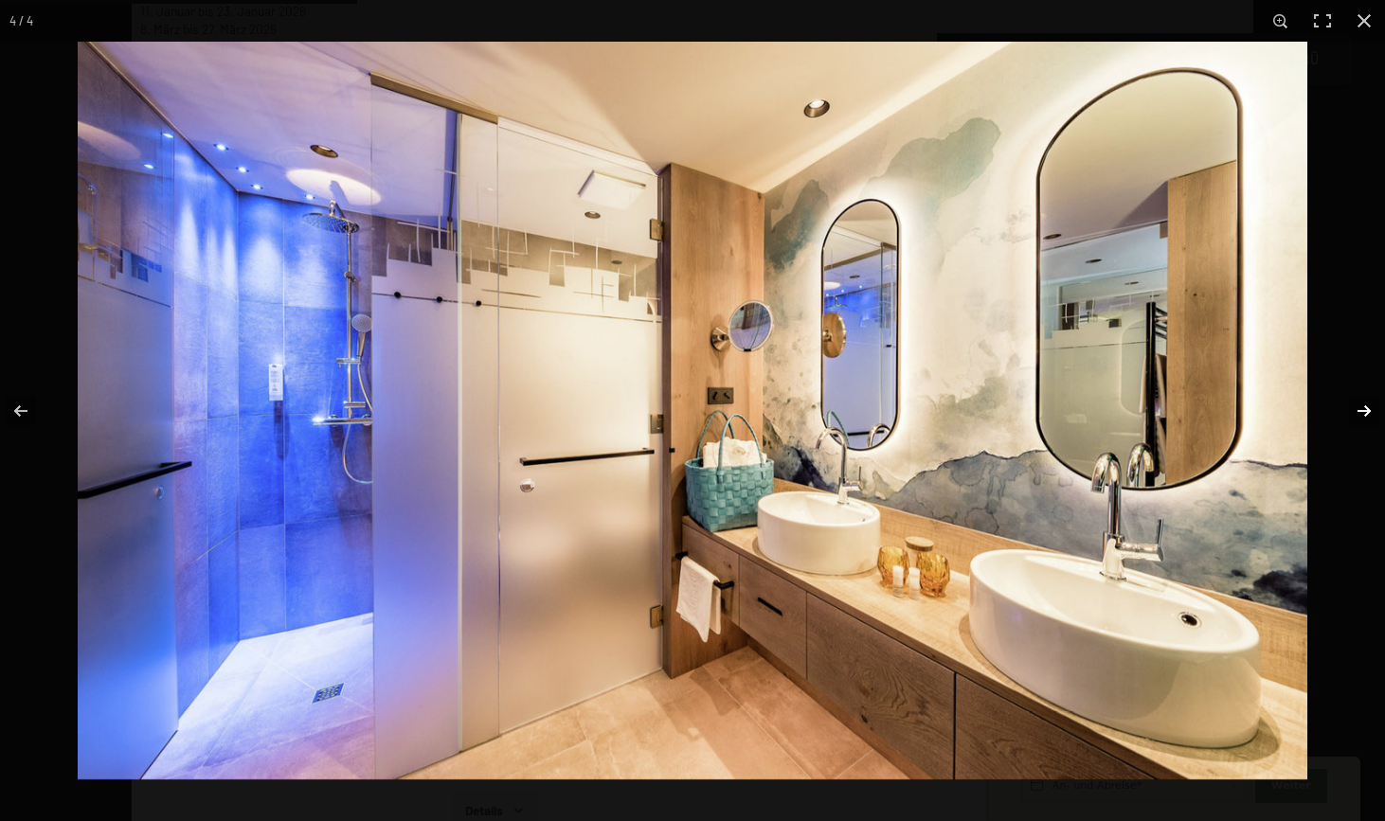
click at [1362, 411] on button "button" at bounding box center [1352, 411] width 66 height 95
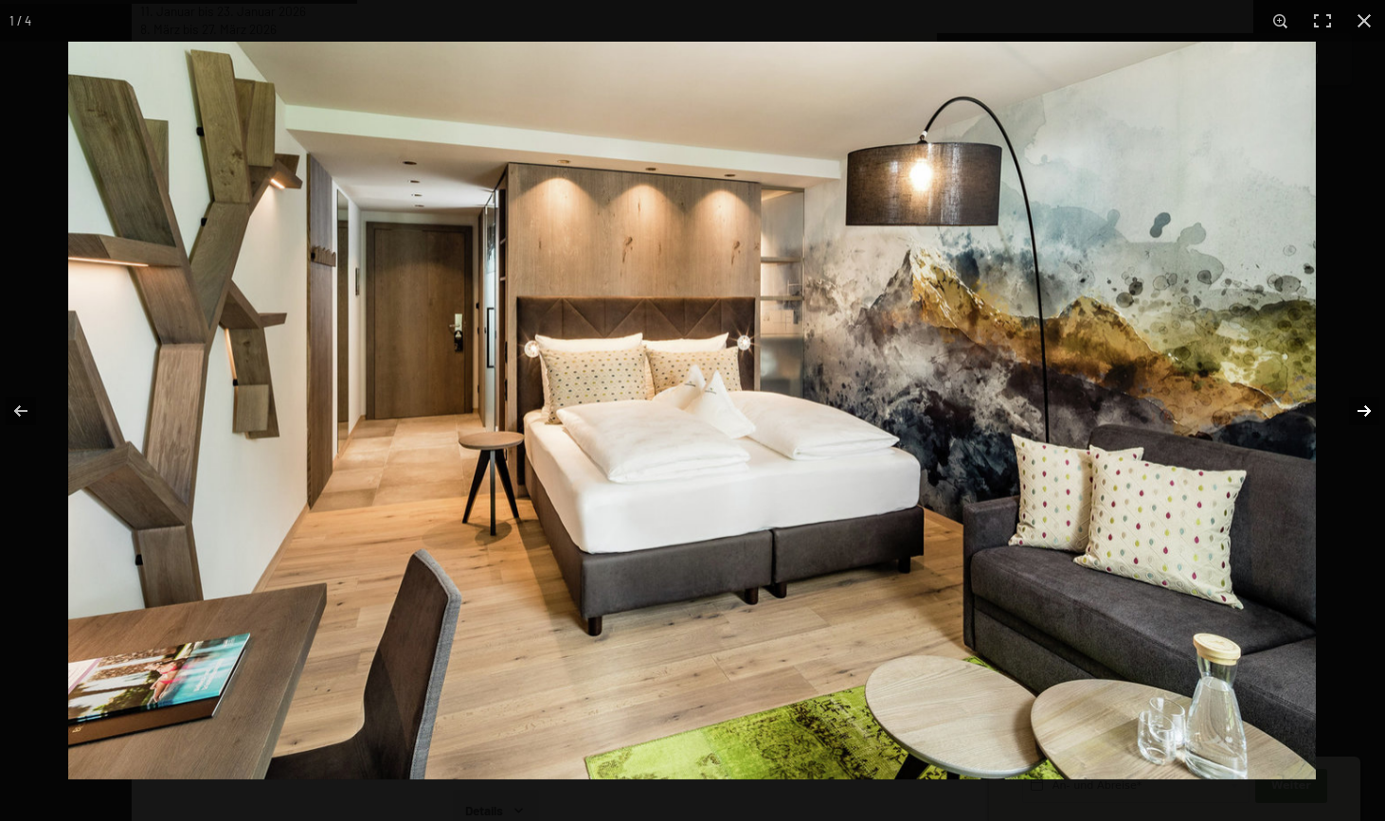
click at [1362, 411] on button "button" at bounding box center [1352, 411] width 66 height 95
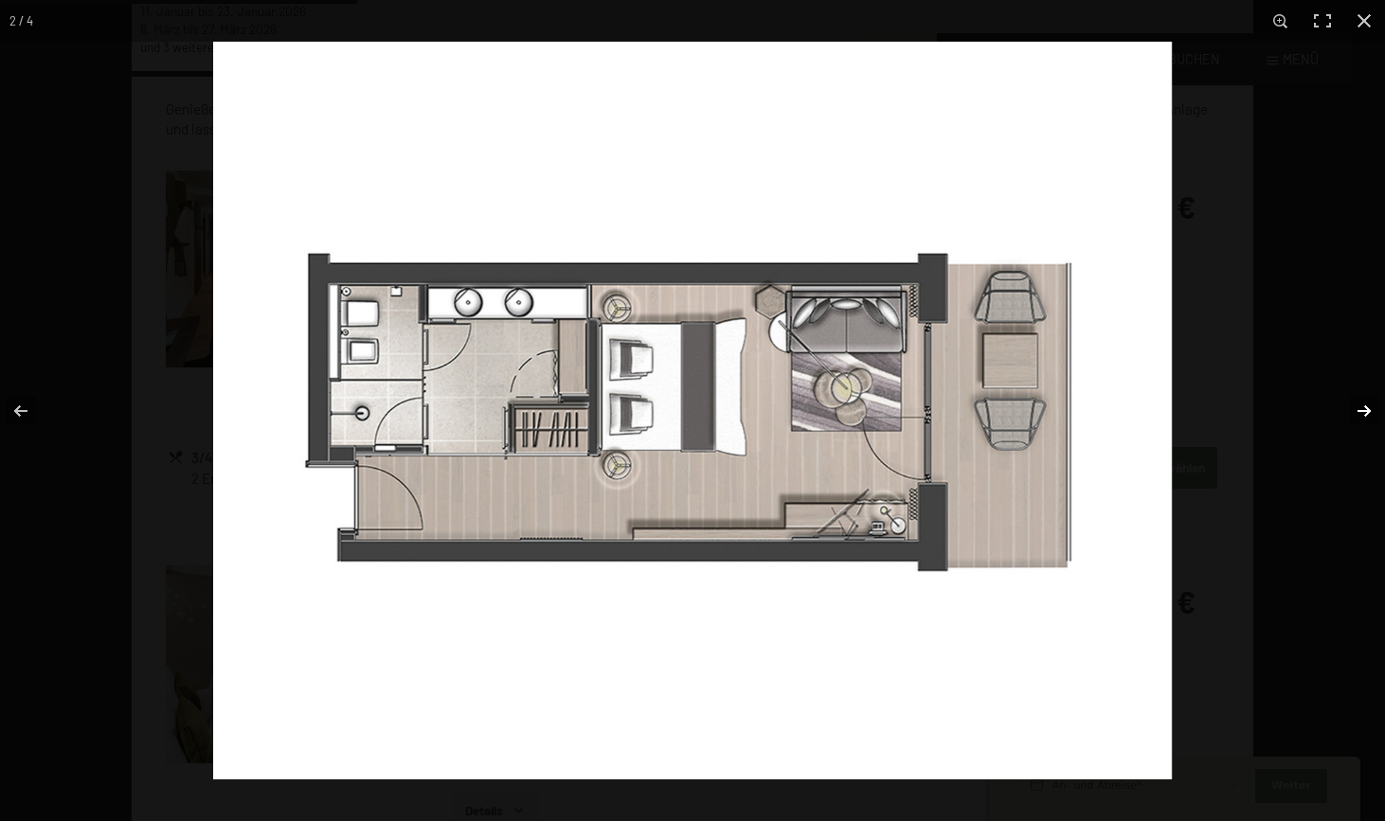
click at [1362, 411] on button "button" at bounding box center [1352, 411] width 66 height 95
